Goal: Communication & Community: Participate in discussion

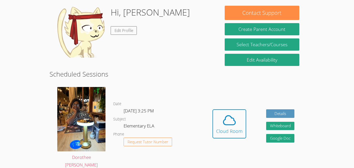
scroll to position [77, 0]
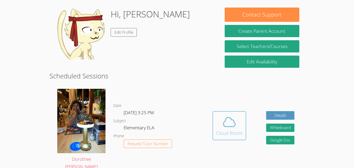
click at [237, 129] on div "Cloud Room" at bounding box center [229, 132] width 26 height 7
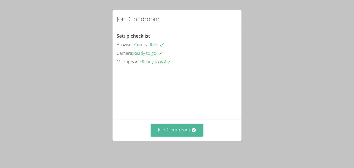
click at [168, 134] on button "Join Cloudroom" at bounding box center [177, 129] width 53 height 13
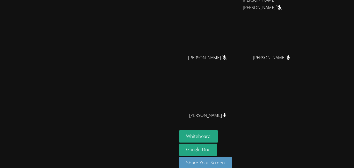
scroll to position [47, 0]
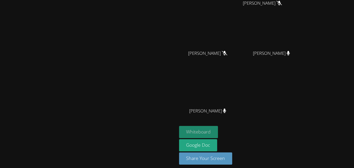
click at [218, 130] on button "Whiteboard" at bounding box center [198, 132] width 39 height 12
click at [228, 54] on icon at bounding box center [224, 53] width 5 height 4
click at [228, 110] on icon at bounding box center [224, 110] width 5 height 4
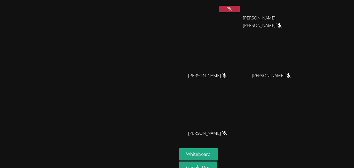
scroll to position [0, 0]
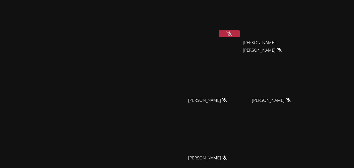
click at [232, 33] on icon at bounding box center [229, 33] width 5 height 4
click at [127, 106] on video at bounding box center [89, 98] width 78 height 97
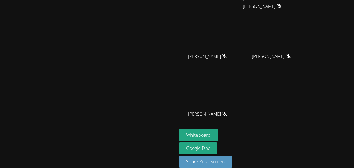
scroll to position [51, 0]
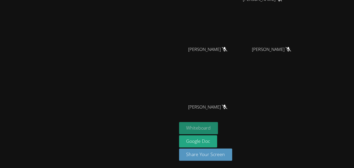
click at [218, 124] on button "Whiteboard" at bounding box center [198, 128] width 39 height 12
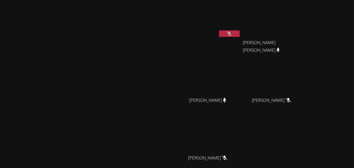
click at [232, 35] on icon at bounding box center [229, 33] width 5 height 4
click at [241, 29] on video at bounding box center [210, 19] width 62 height 35
click at [240, 36] on button at bounding box center [229, 33] width 21 height 6
click at [232, 33] on icon at bounding box center [229, 33] width 5 height 4
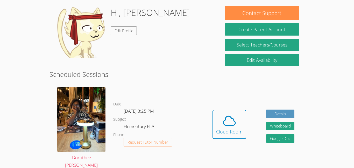
scroll to position [61, 0]
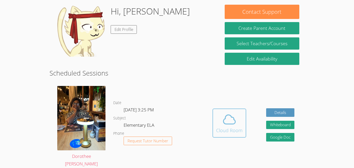
click at [231, 116] on icon at bounding box center [230, 119] width 12 height 9
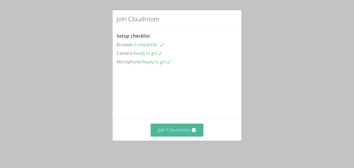
click at [190, 134] on button "Join Cloudroom" at bounding box center [177, 129] width 53 height 13
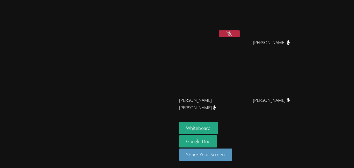
click at [240, 34] on button at bounding box center [229, 33] width 21 height 6
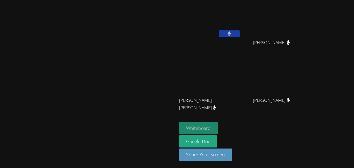
click at [218, 124] on button "Whiteboard" at bounding box center [198, 128] width 39 height 12
